Goal: Transaction & Acquisition: Purchase product/service

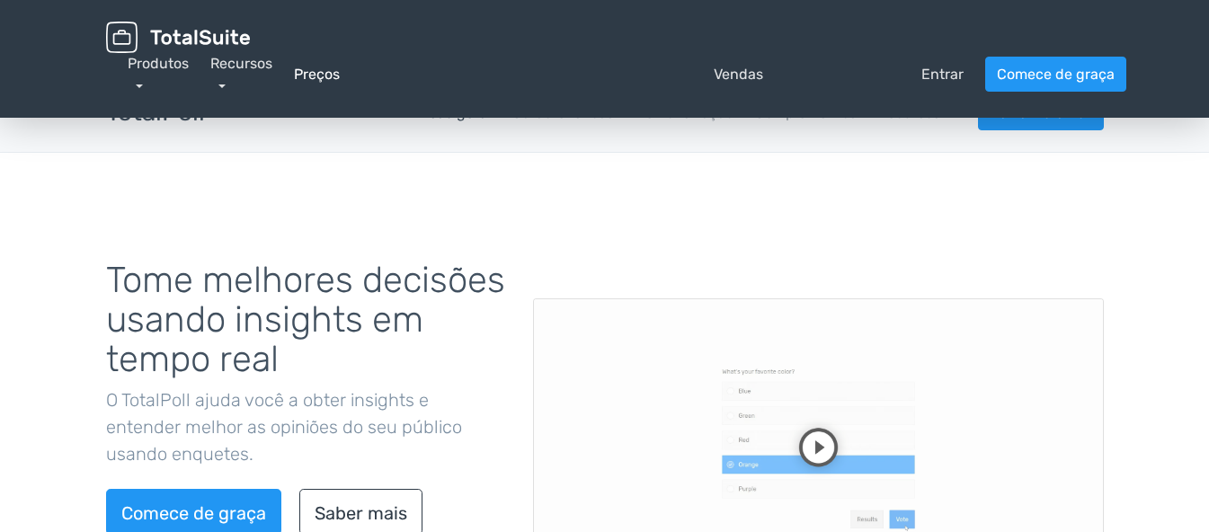
click at [327, 78] on font "Preços" at bounding box center [317, 74] width 46 height 17
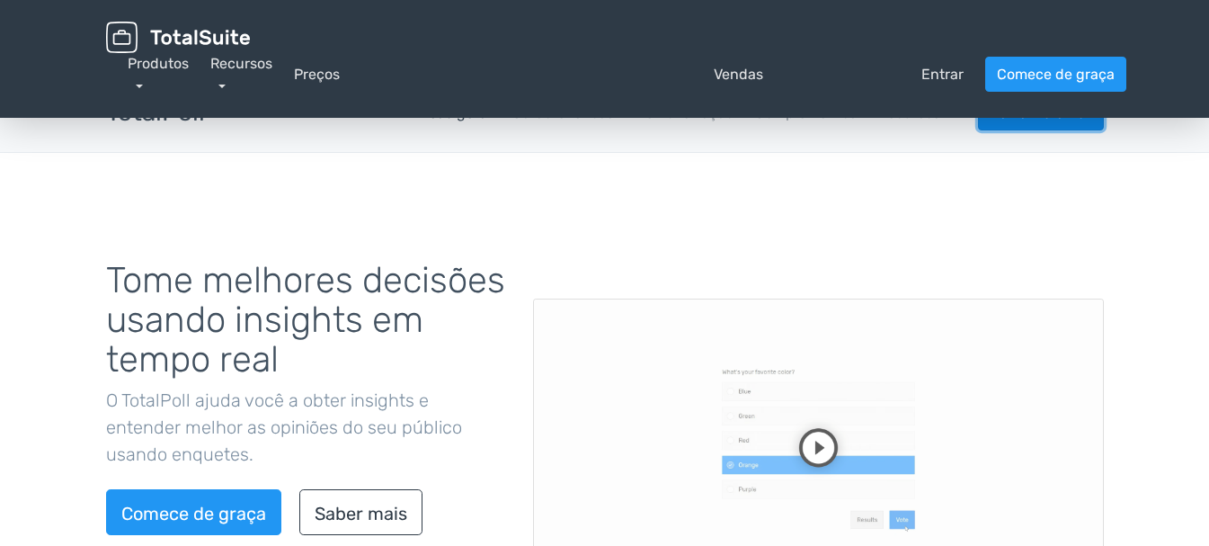
click at [1023, 118] on font "Baixar TotalPoll" at bounding box center [1041, 112] width 102 height 17
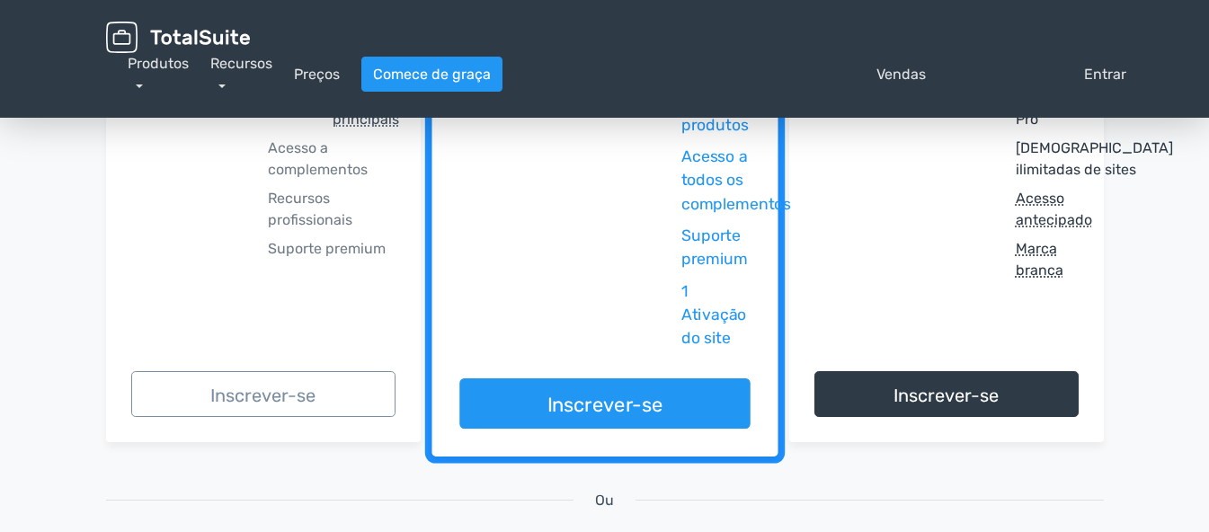
scroll to position [449, 0]
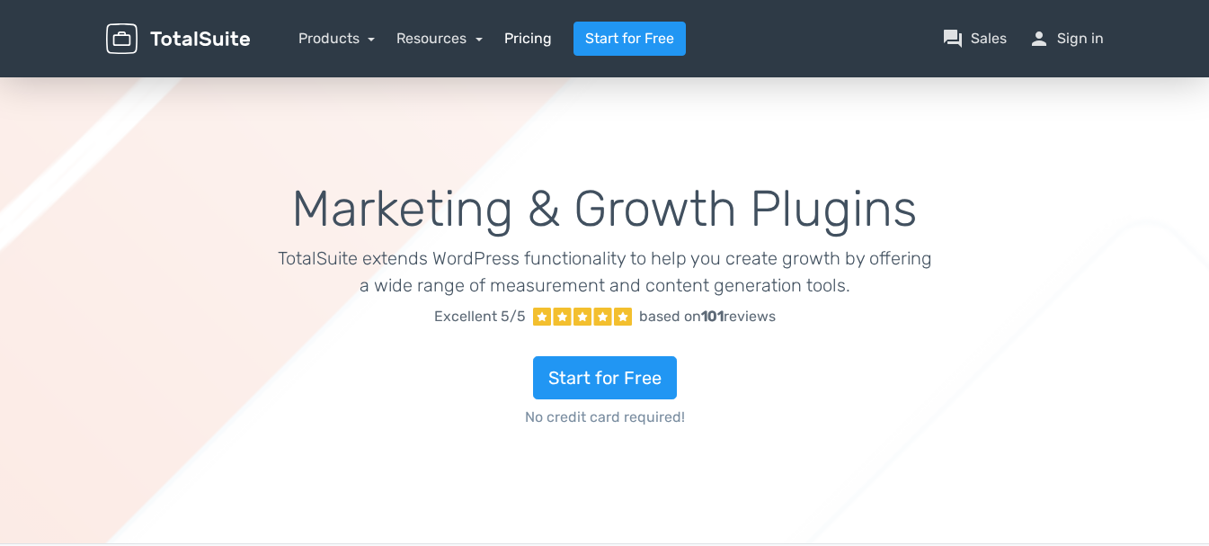
click at [533, 37] on link "Pricing" at bounding box center [528, 39] width 48 height 22
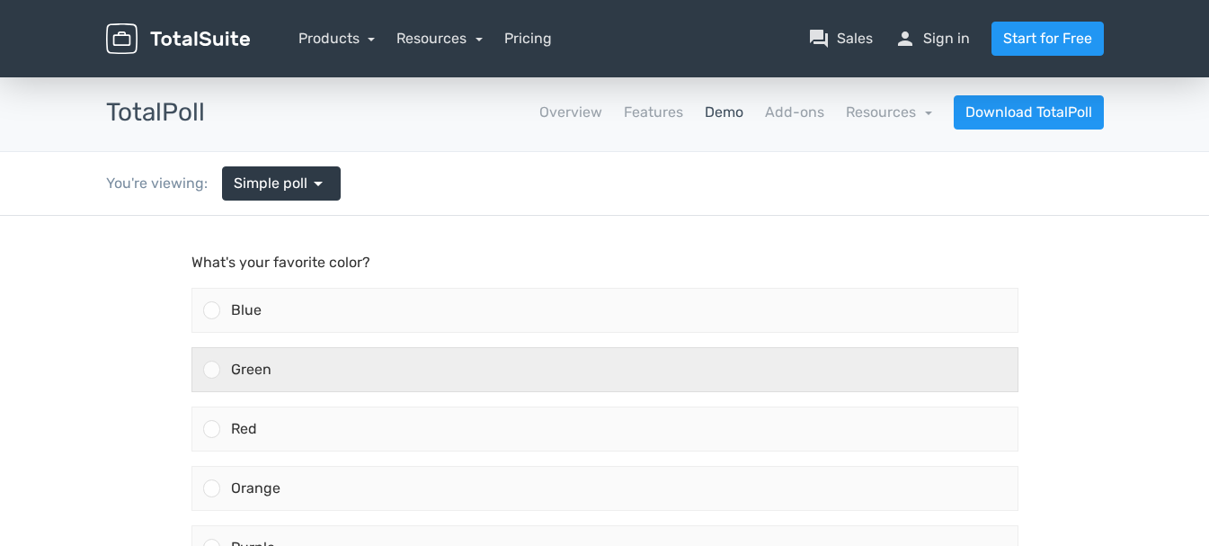
click at [363, 378] on div "Green" at bounding box center [618, 369] width 797 height 43
click at [211, 369] on input "Green" at bounding box center [211, 369] width 0 height 0
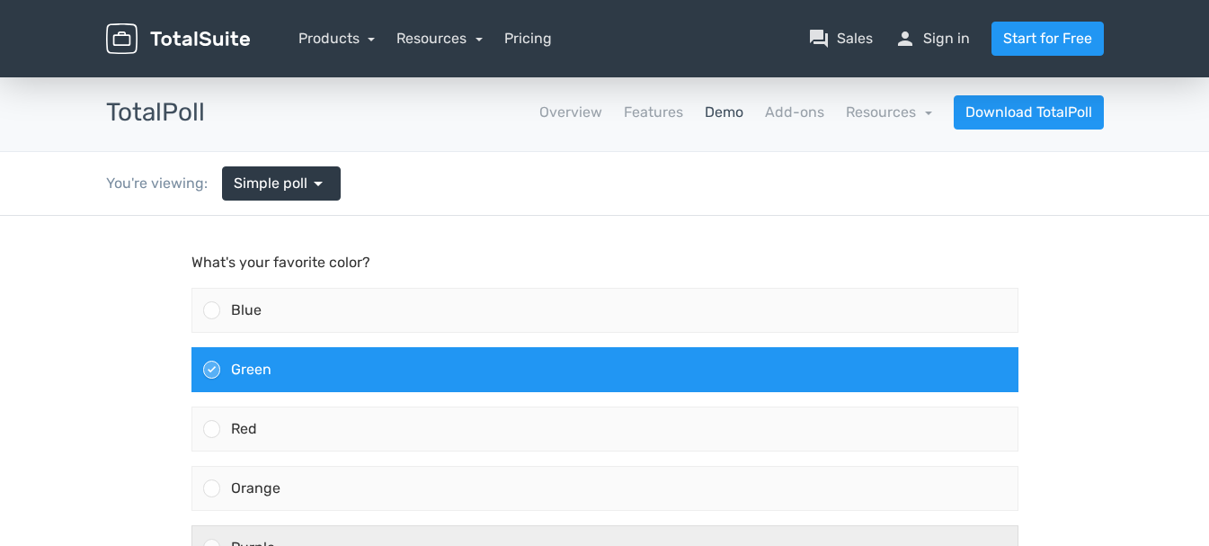
scroll to position [180, 0]
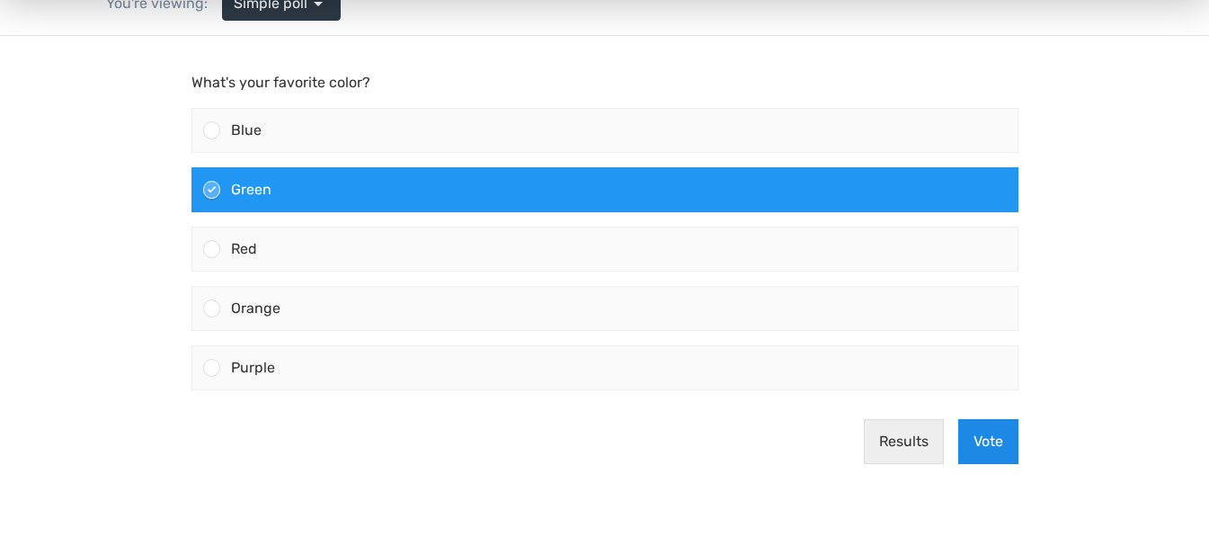
click at [976, 438] on button "Vote" at bounding box center [988, 441] width 60 height 45
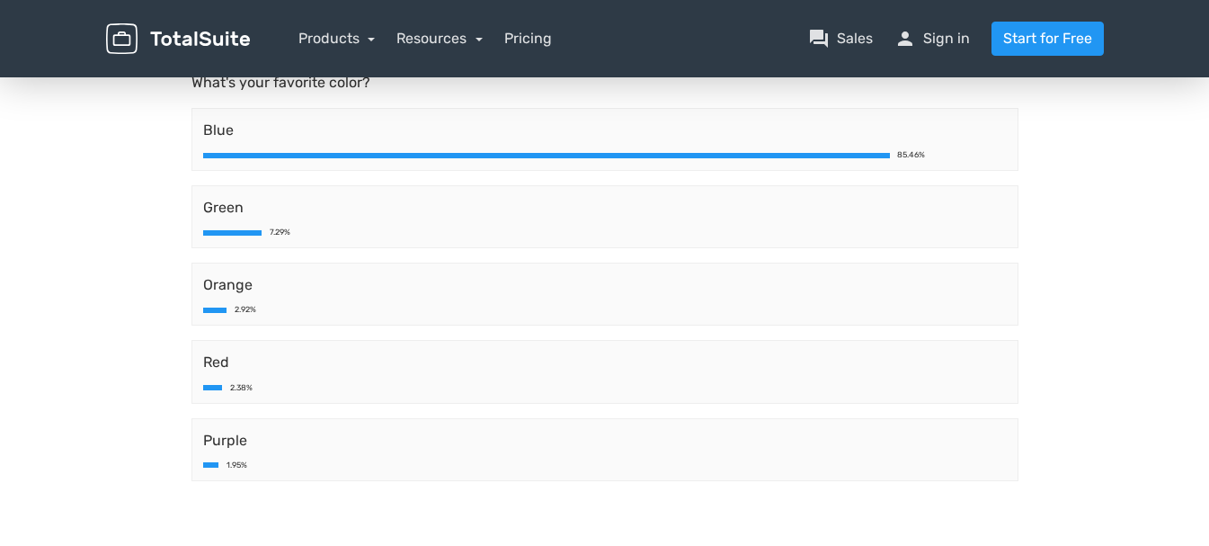
scroll to position [0, 0]
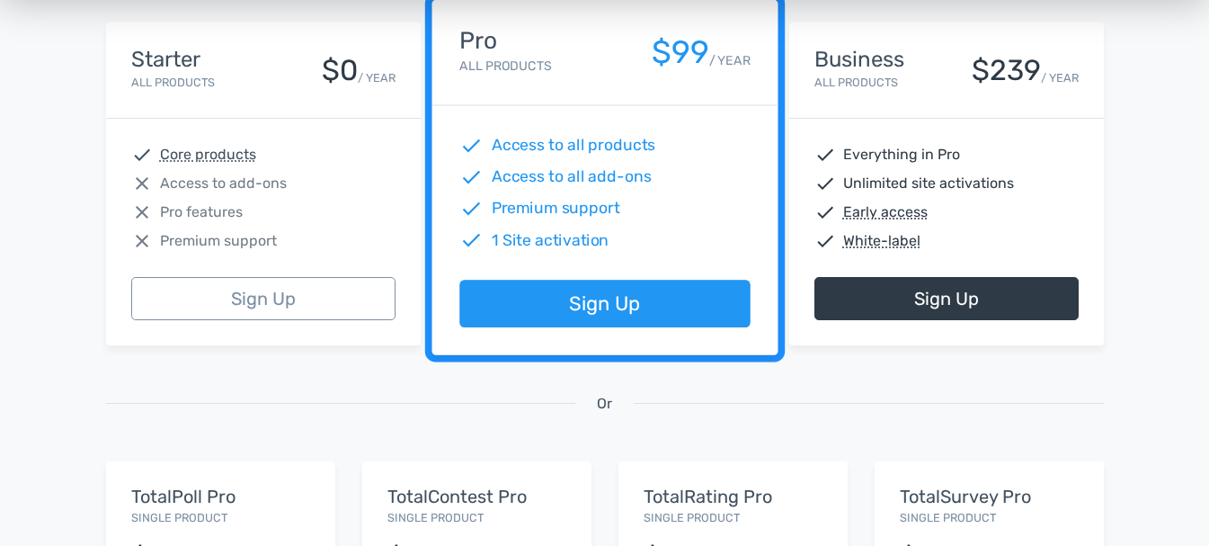
scroll to position [449, 0]
